Goal: Task Accomplishment & Management: Manage account settings

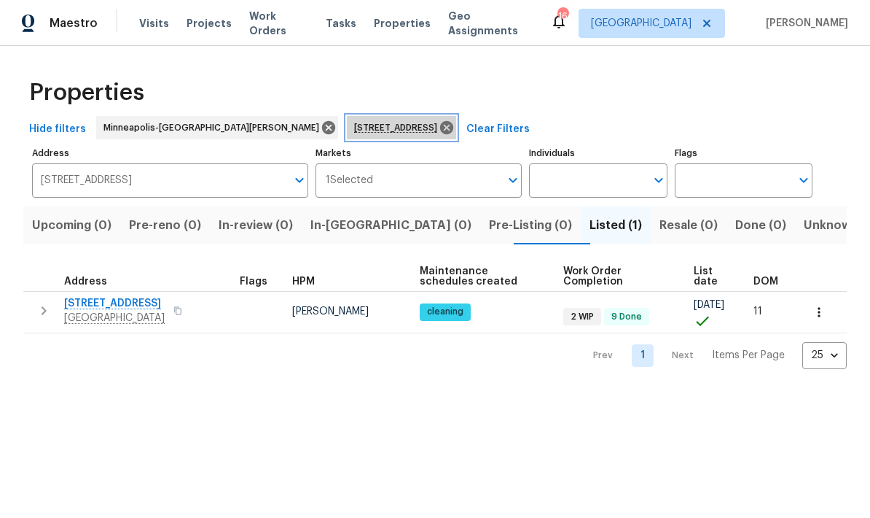
click at [440, 125] on icon at bounding box center [446, 127] width 13 height 13
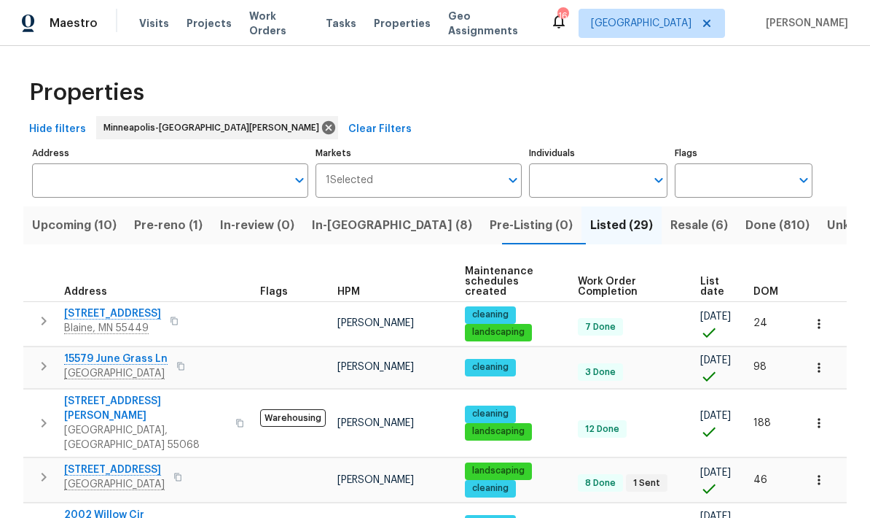
click at [166, 240] on button "Pre-reno (1)" at bounding box center [168, 225] width 86 height 38
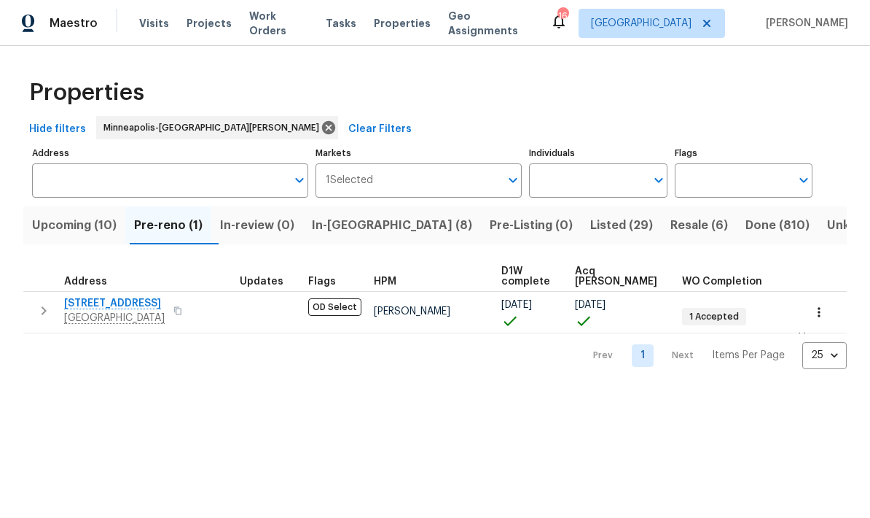
click at [341, 227] on span "In-[GEOGRAPHIC_DATA] (8)" at bounding box center [392, 225] width 160 height 20
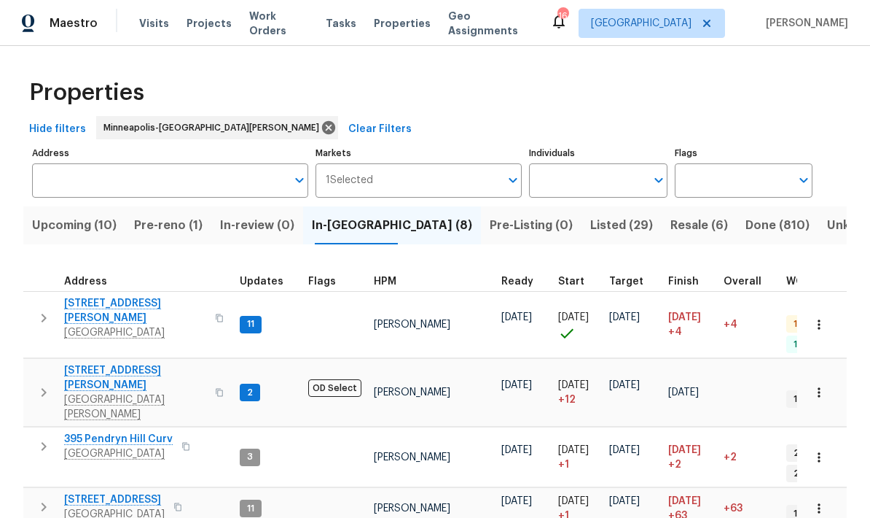
scroll to position [12, 0]
click at [99, 432] on span "395 Pendryn Hill Curv" at bounding box center [118, 439] width 109 height 15
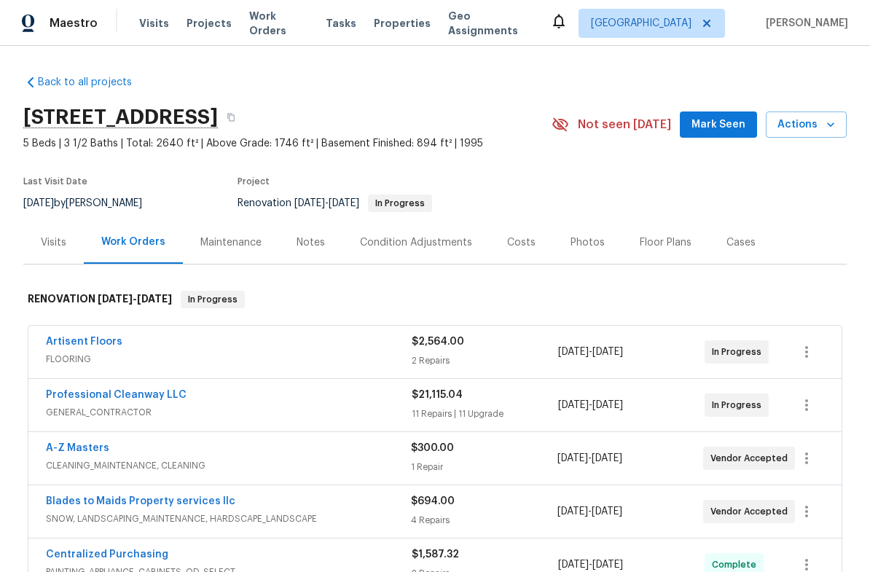
click at [305, 253] on div "Notes" at bounding box center [310, 242] width 63 height 43
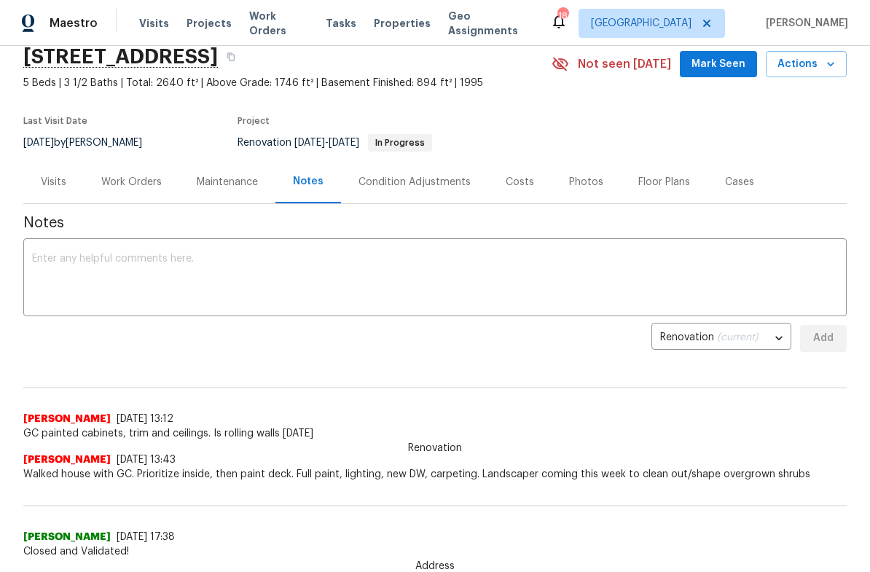
scroll to position [55, 0]
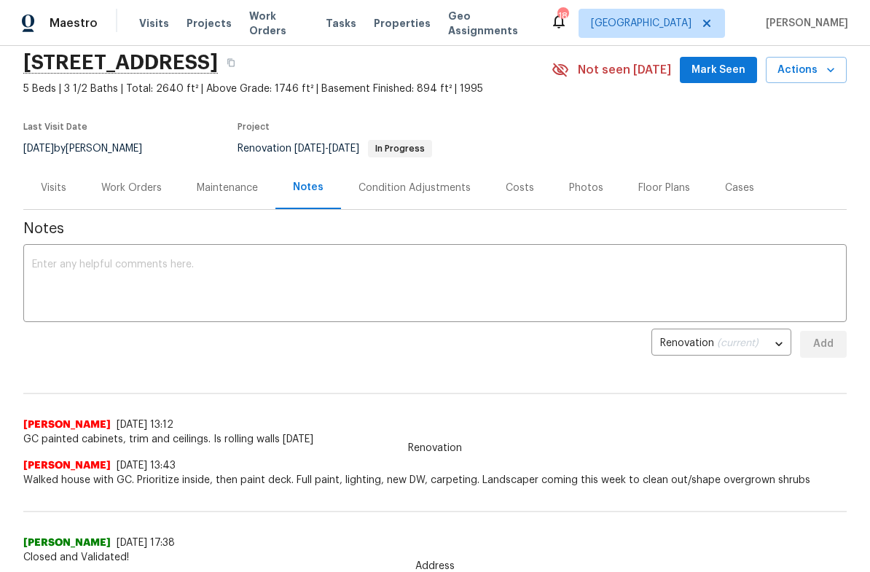
click at [117, 182] on div "Work Orders" at bounding box center [131, 188] width 60 height 15
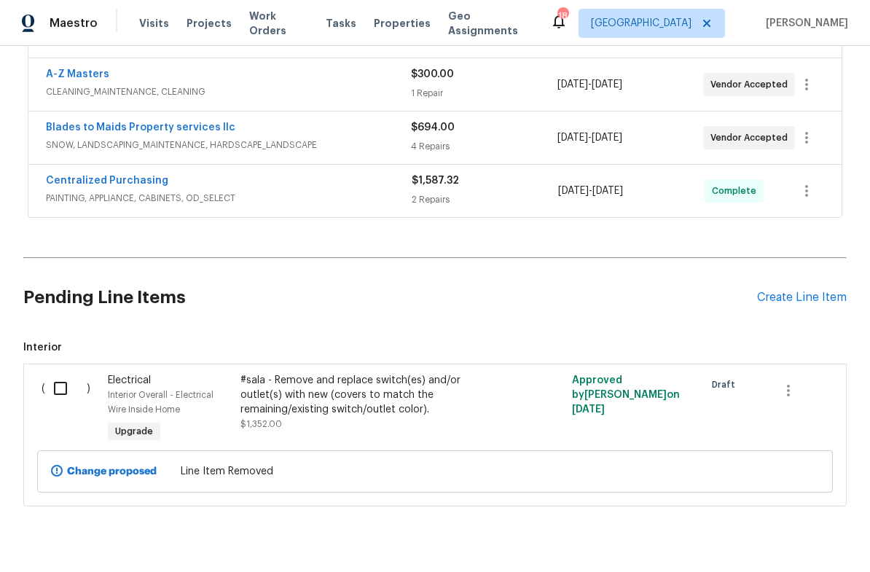
scroll to position [373, 0]
click at [784, 393] on icon "button" at bounding box center [788, 391] width 17 height 17
click at [799, 397] on li "Cancel" at bounding box center [799, 391] width 56 height 24
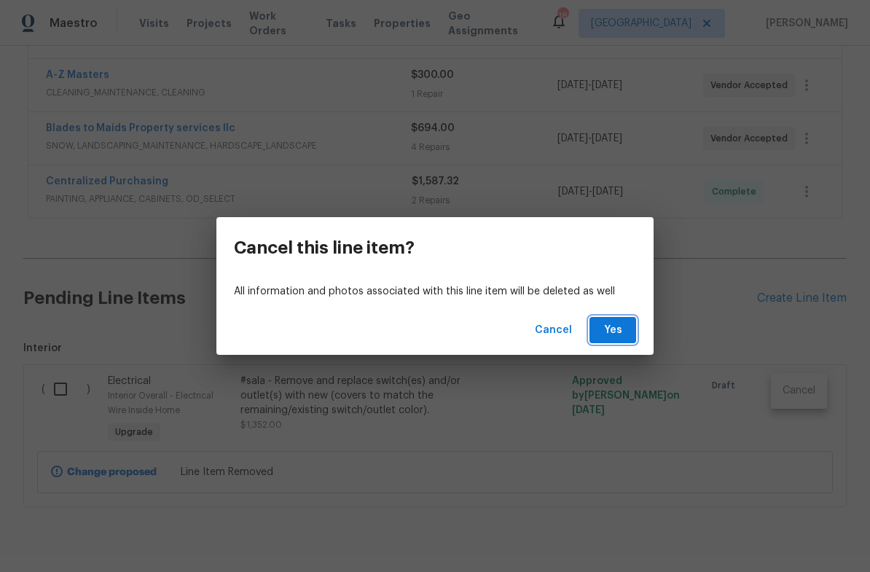
click at [608, 343] on button "Yes" at bounding box center [613, 330] width 47 height 27
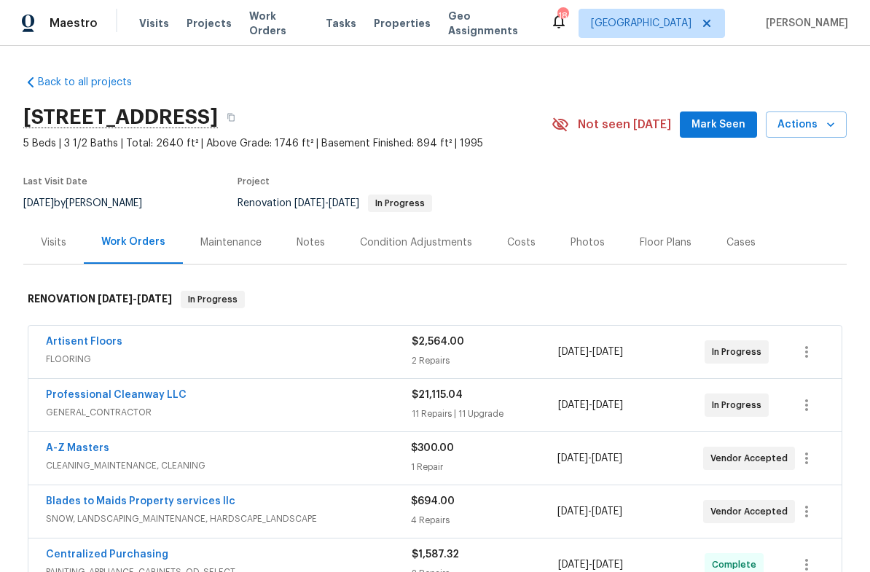
scroll to position [0, 0]
